Goal: Navigation & Orientation: Find specific page/section

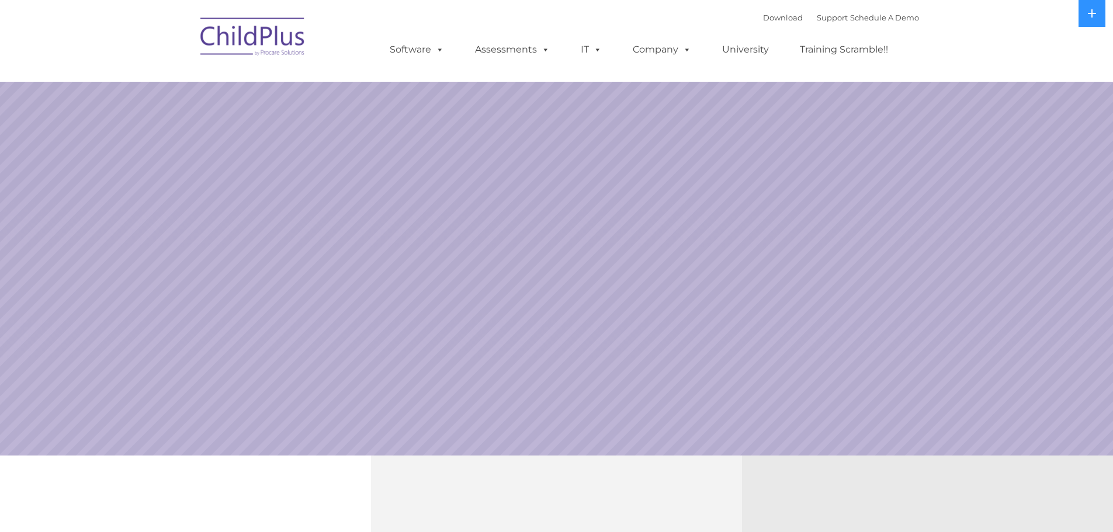
select select "MEDIUM"
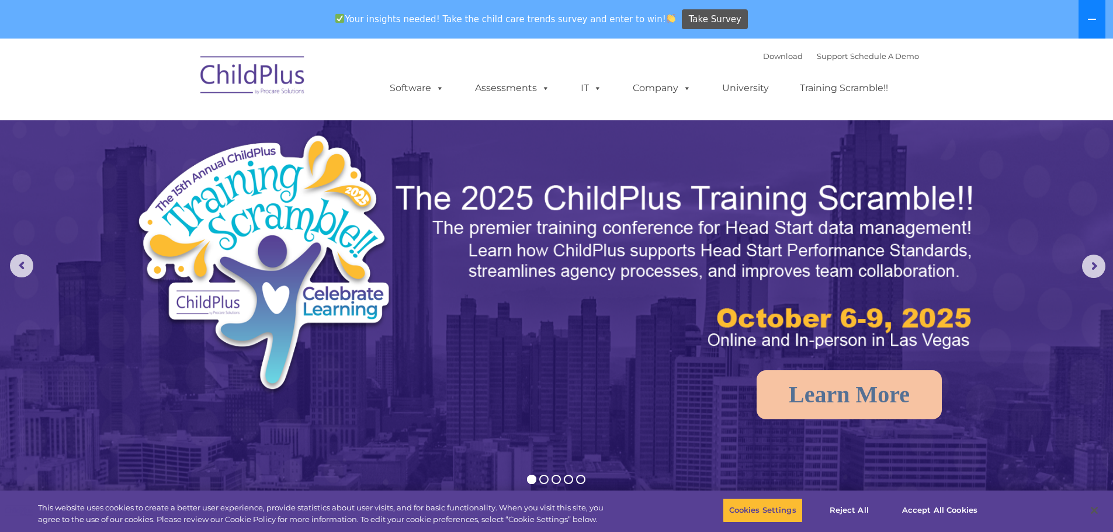
click at [1090, 22] on icon at bounding box center [1091, 19] width 9 height 9
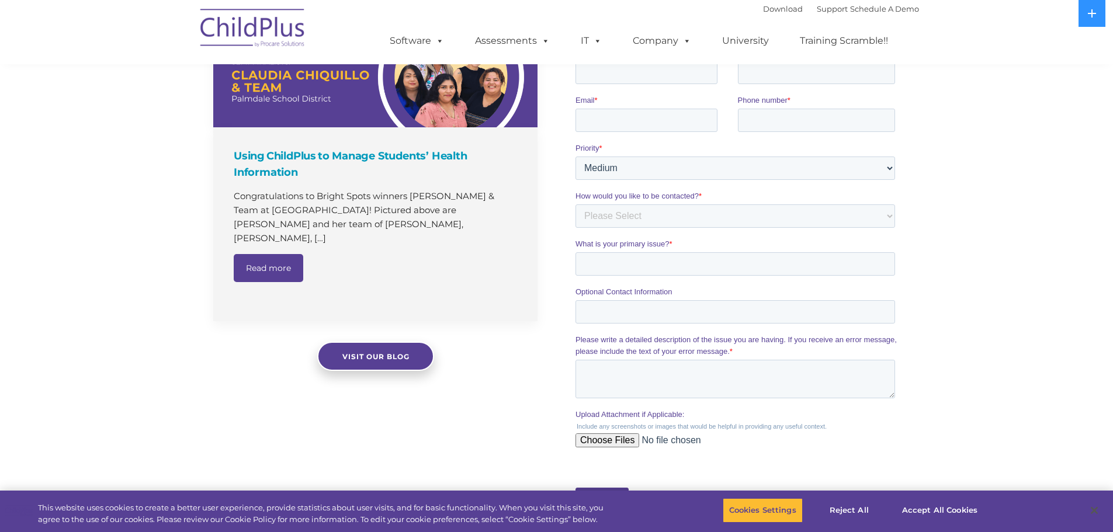
scroll to position [1024, 0]
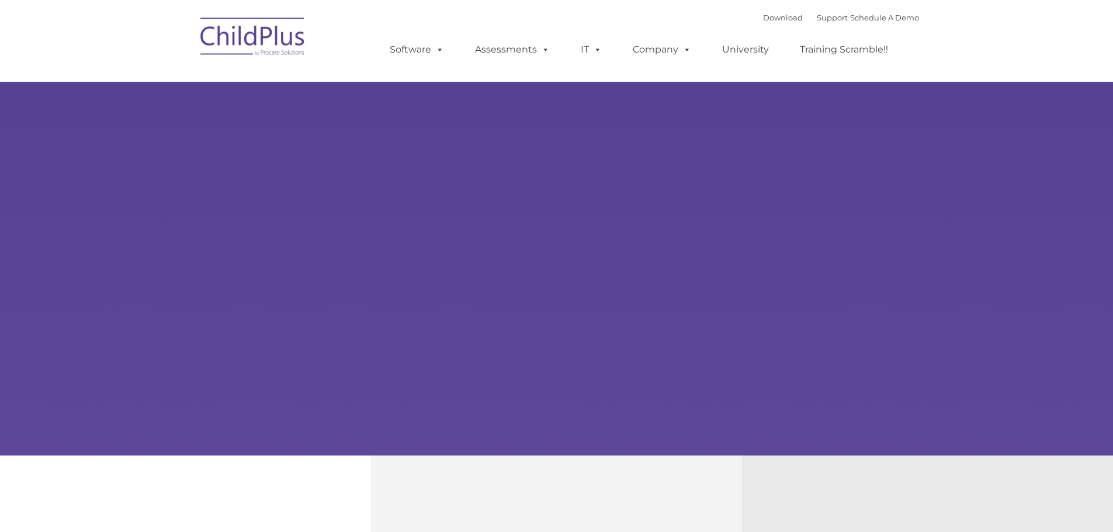
type input ""
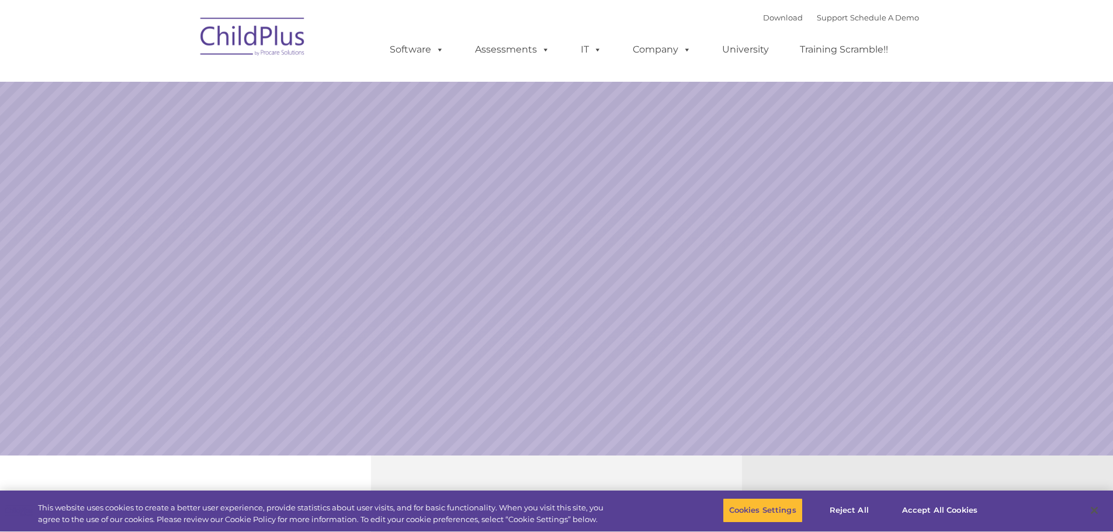
select select "MEDIUM"
